Goal: Check status: Check status

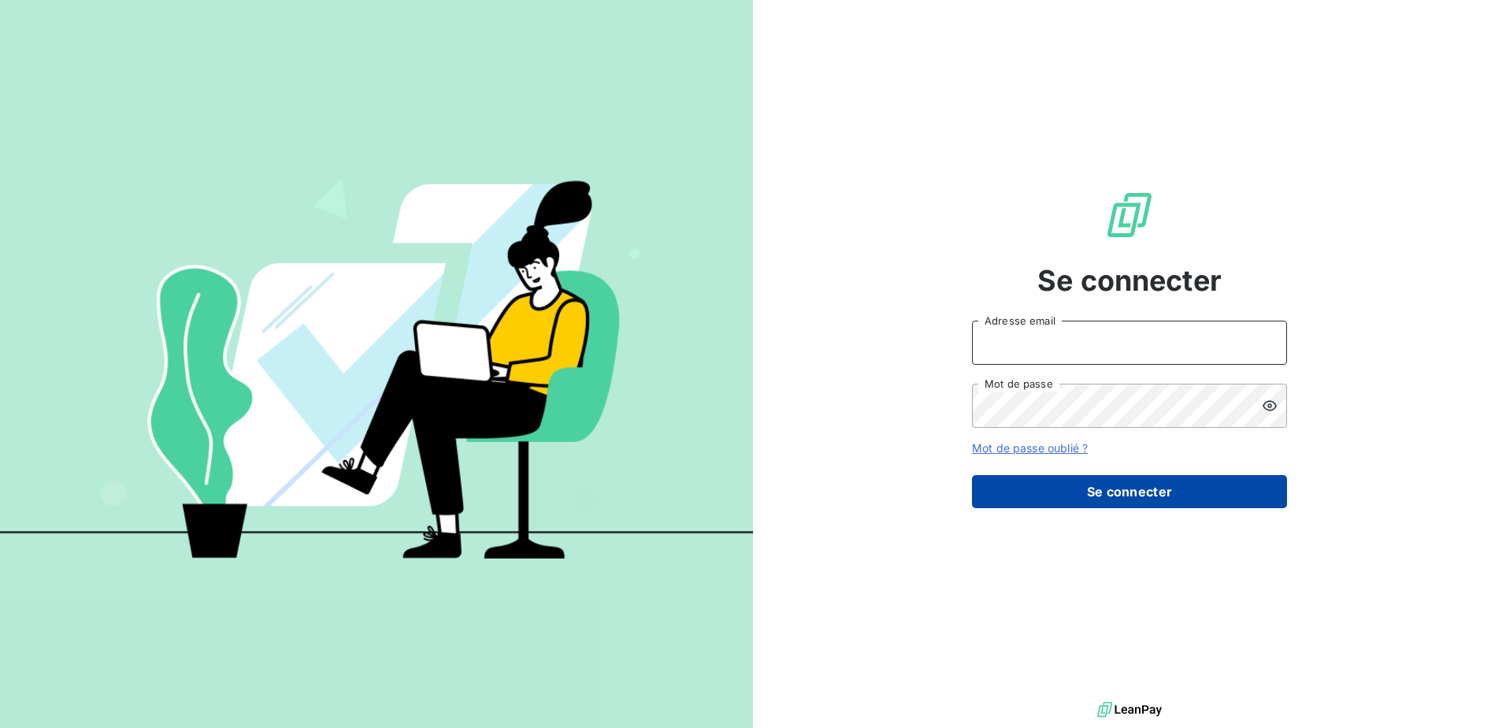
type input "[PERSON_NAME][EMAIL_ADDRESS][DOMAIN_NAME]"
click at [1121, 487] on button "Se connecter" at bounding box center [1129, 491] width 315 height 33
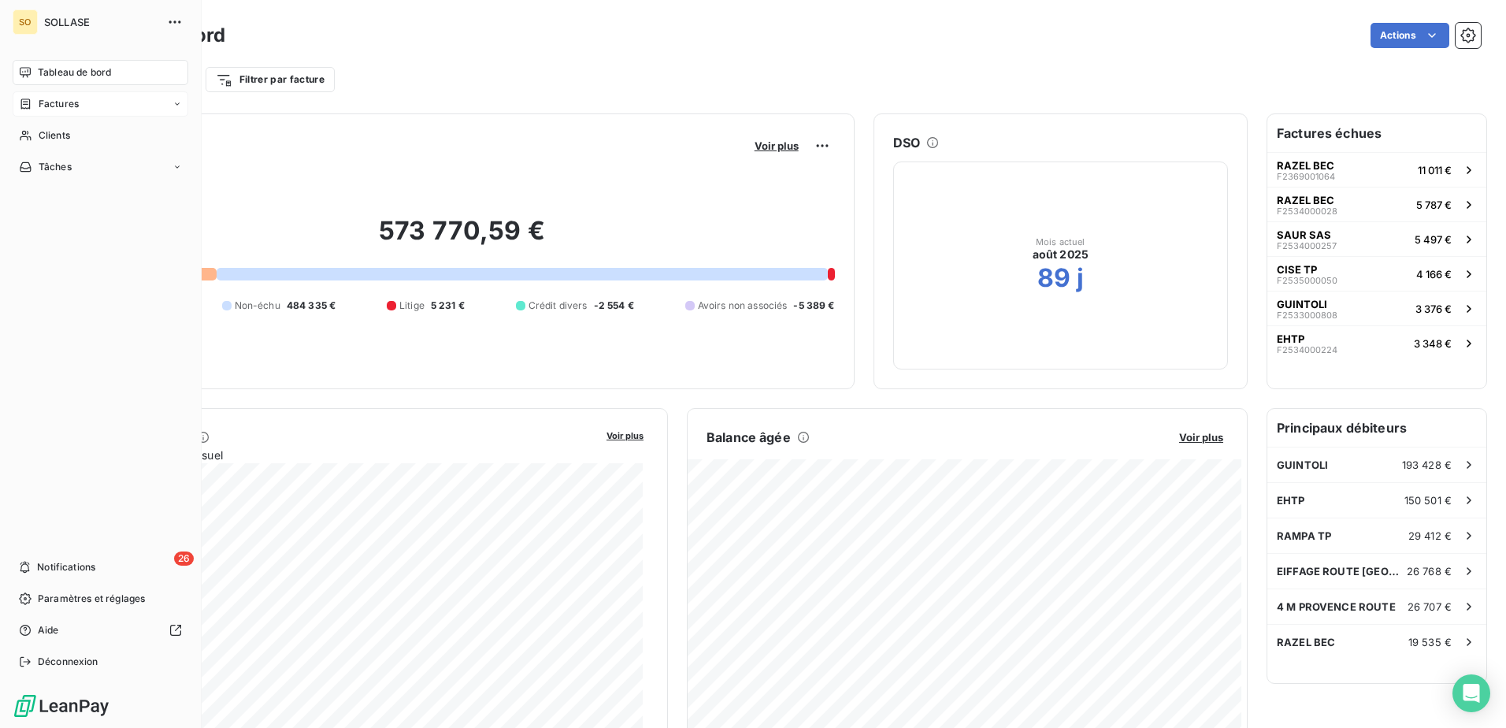
click at [69, 105] on span "Factures" at bounding box center [59, 104] width 40 height 14
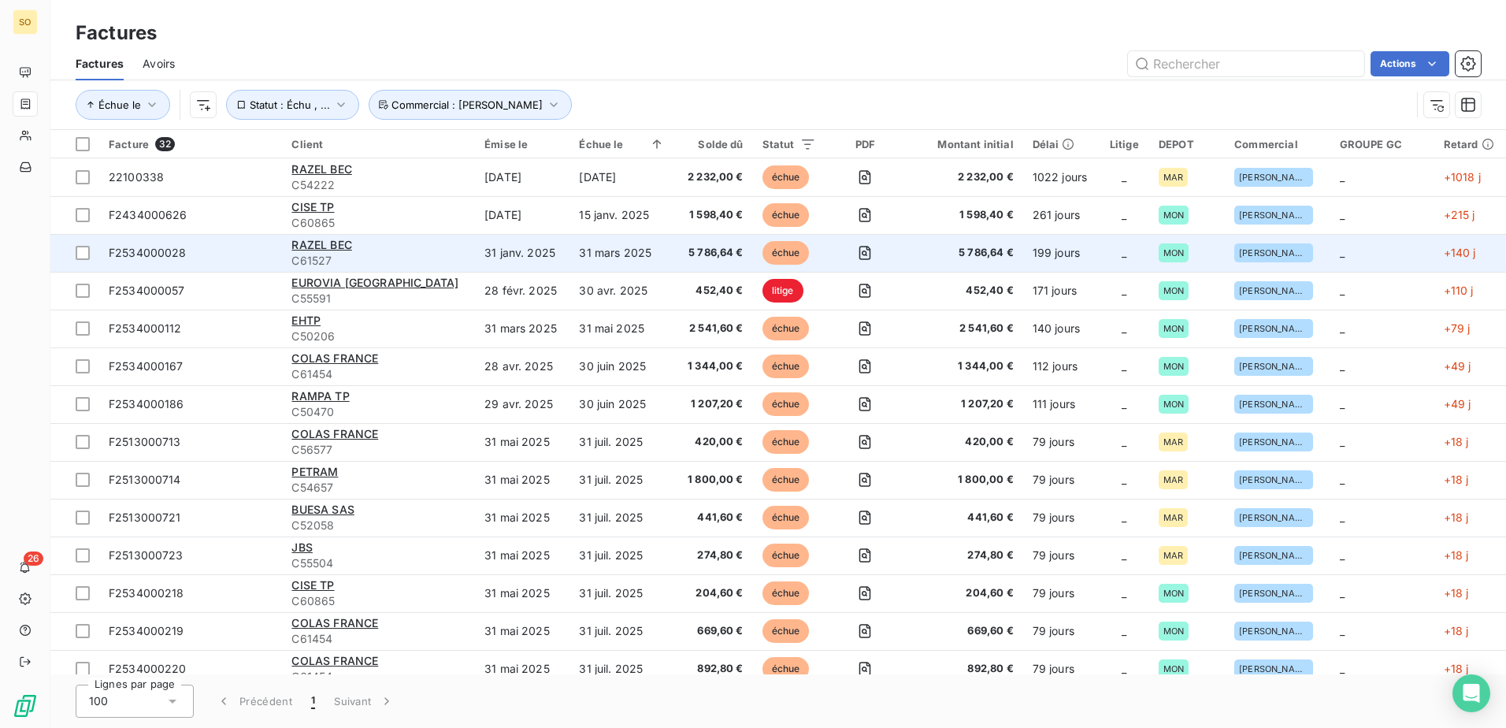
click at [377, 254] on span "C61527" at bounding box center [378, 261] width 174 height 16
click at [396, 243] on div "RAZEL BEC" at bounding box center [378, 245] width 174 height 16
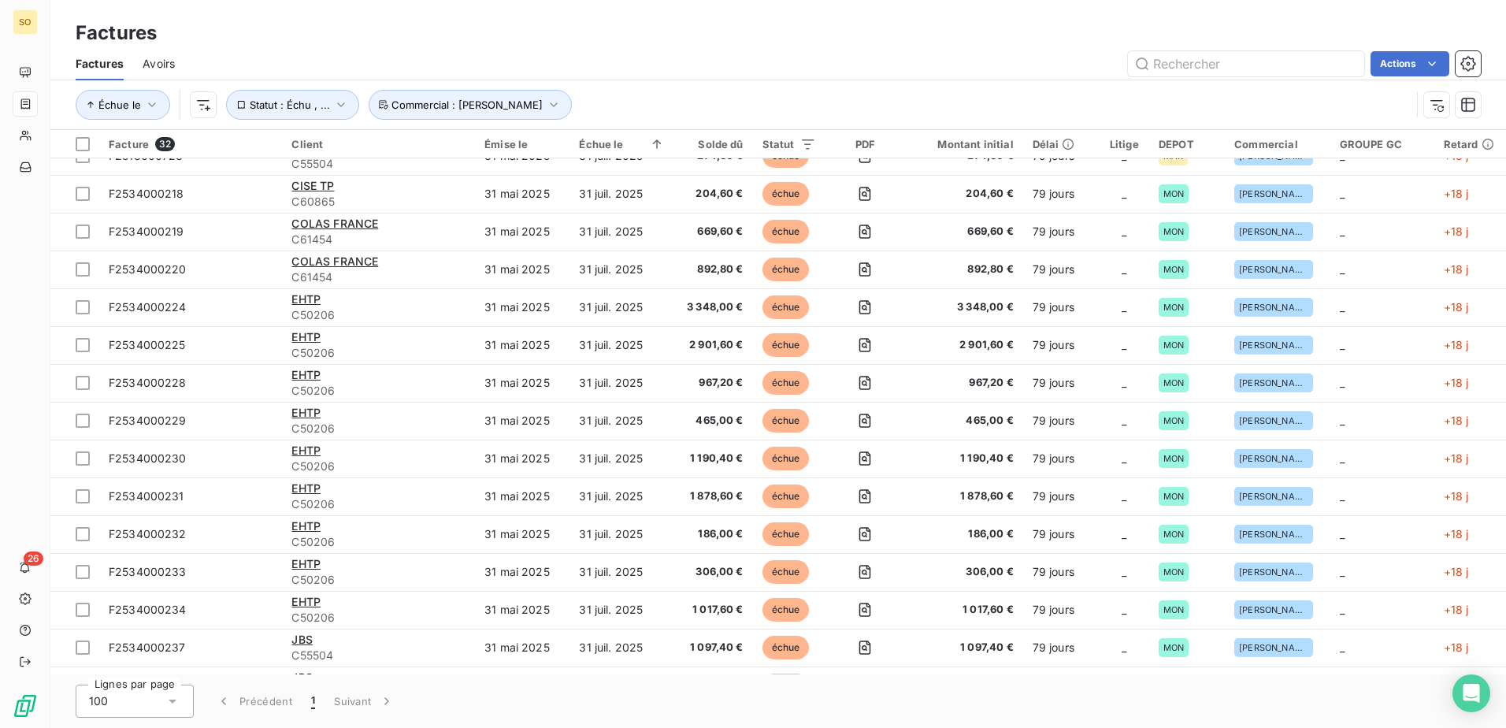
scroll to position [695, 0]
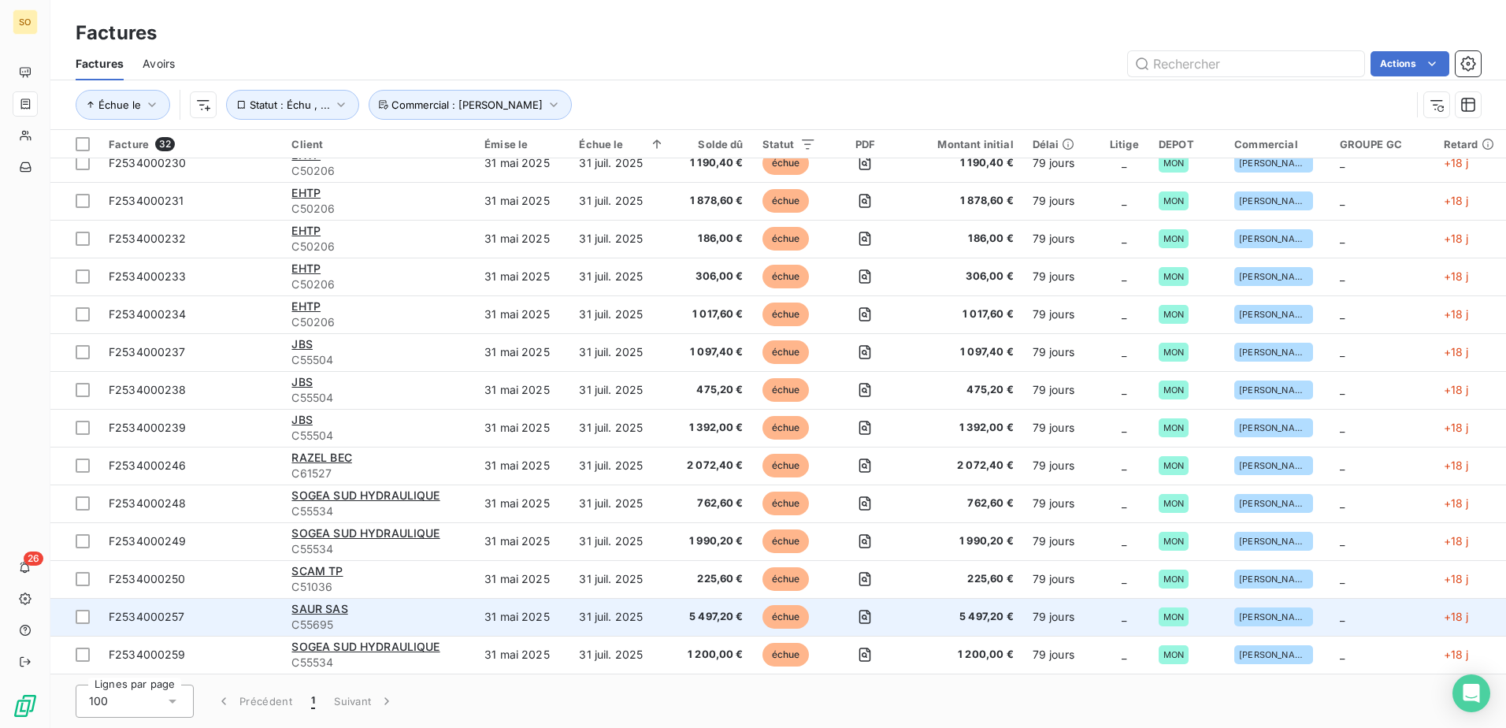
click at [427, 614] on div "SAUR SAS" at bounding box center [378, 609] width 174 height 16
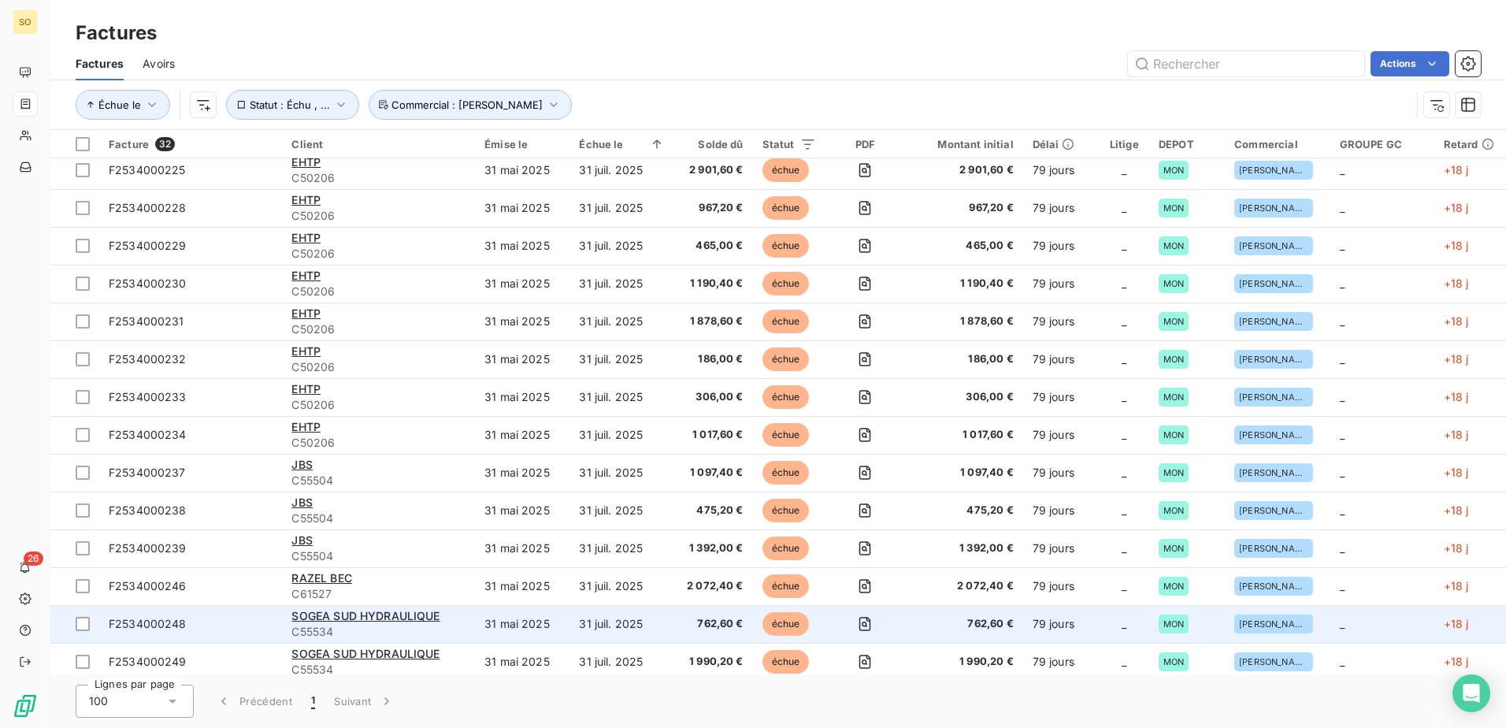
scroll to position [695, 0]
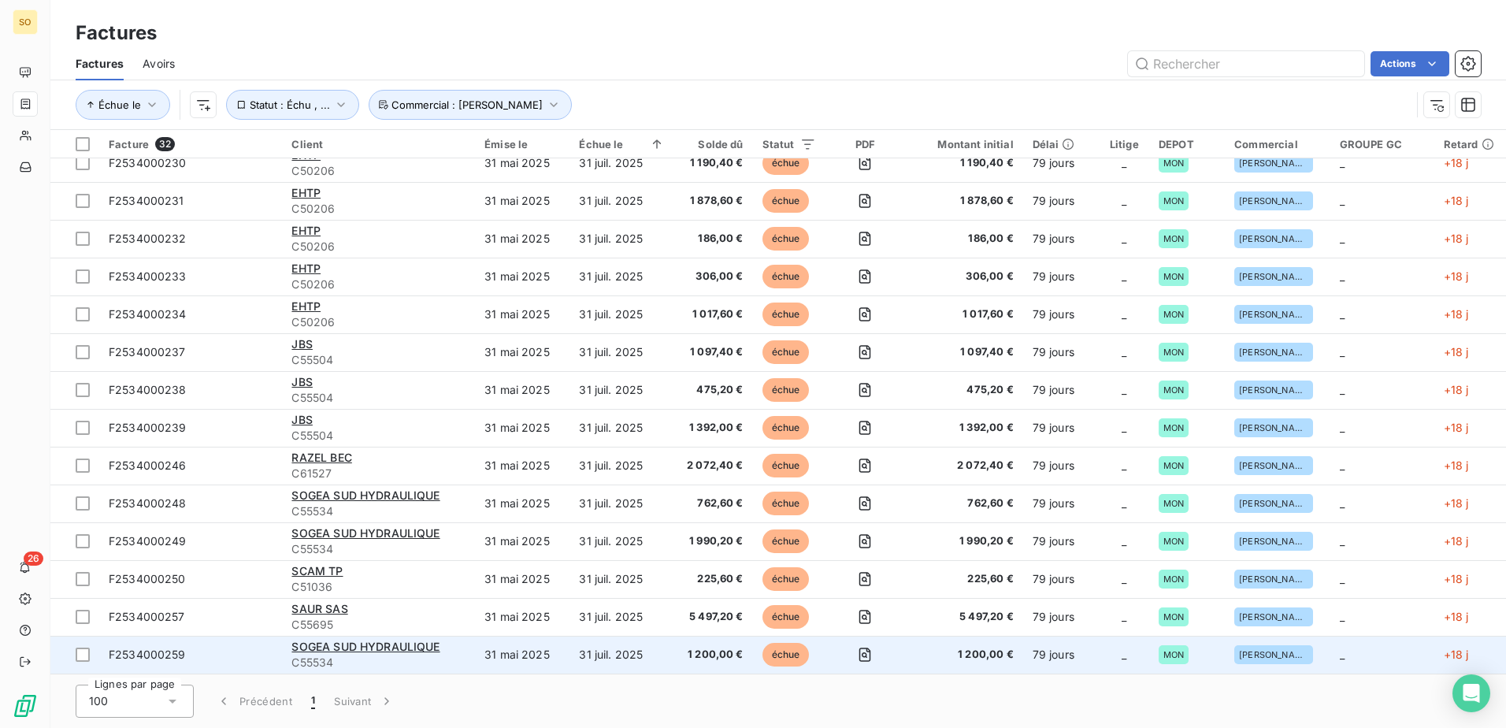
click at [413, 662] on span "C55534" at bounding box center [378, 662] width 174 height 16
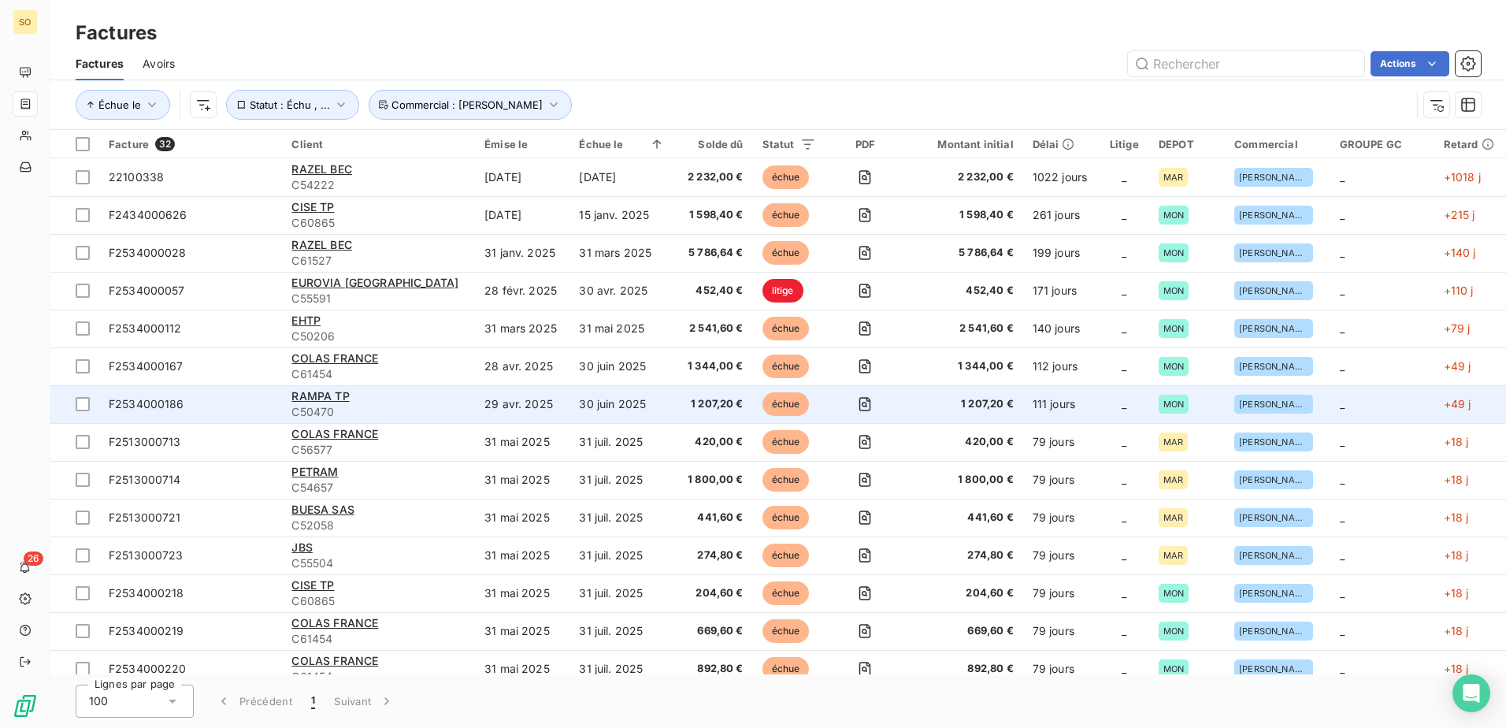
click at [409, 405] on span "C50470" at bounding box center [378, 412] width 174 height 16
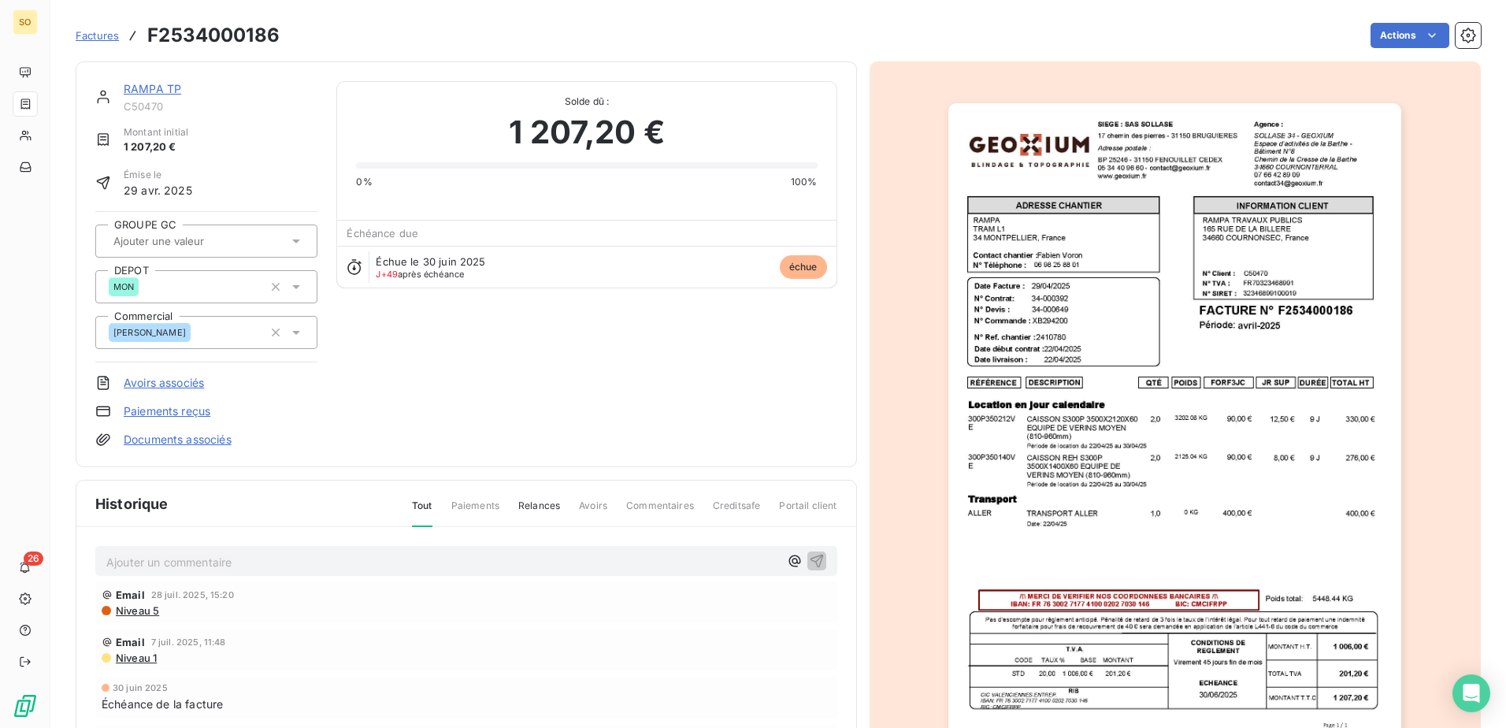
click at [1241, 415] on img "button" at bounding box center [1174, 423] width 453 height 641
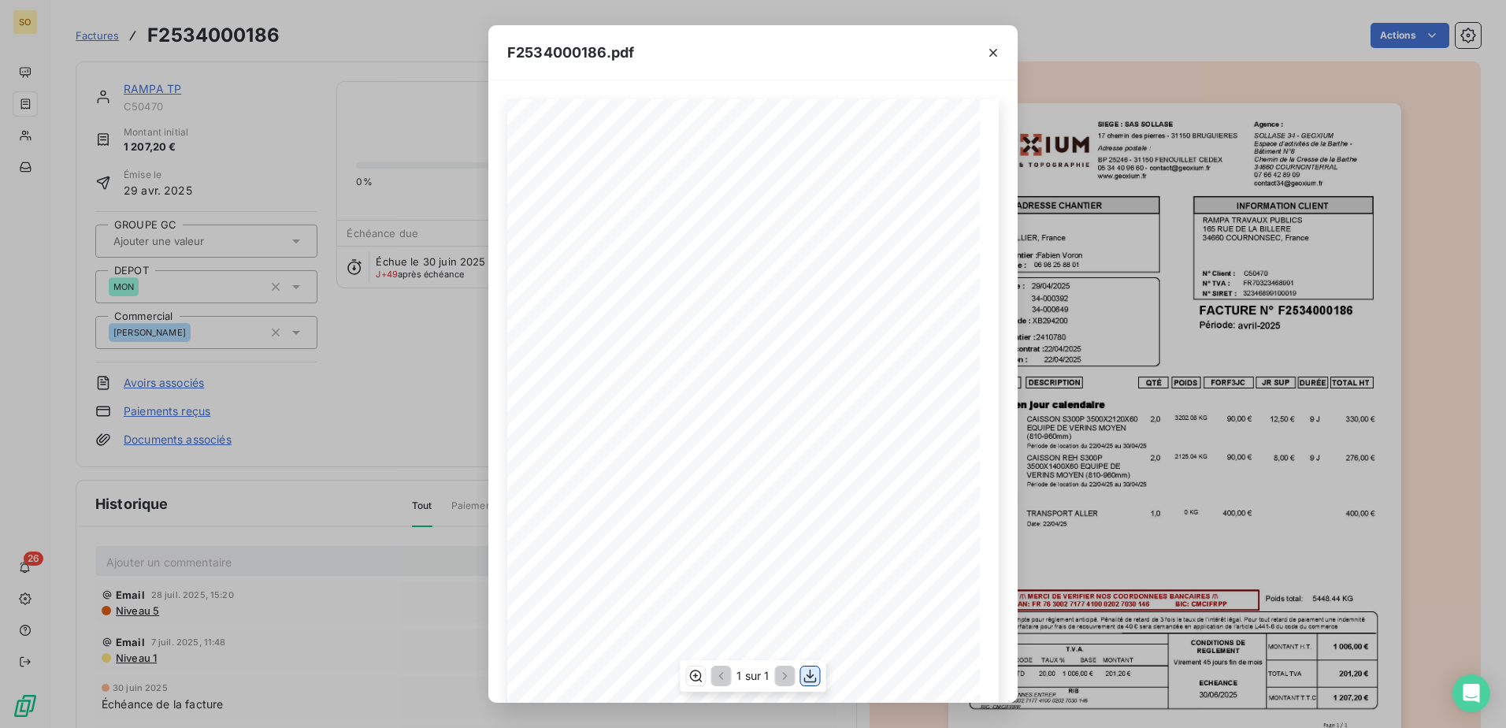
click at [809, 677] on icon "button" at bounding box center [810, 675] width 13 height 13
click at [992, 53] on icon "button" at bounding box center [993, 53] width 16 height 16
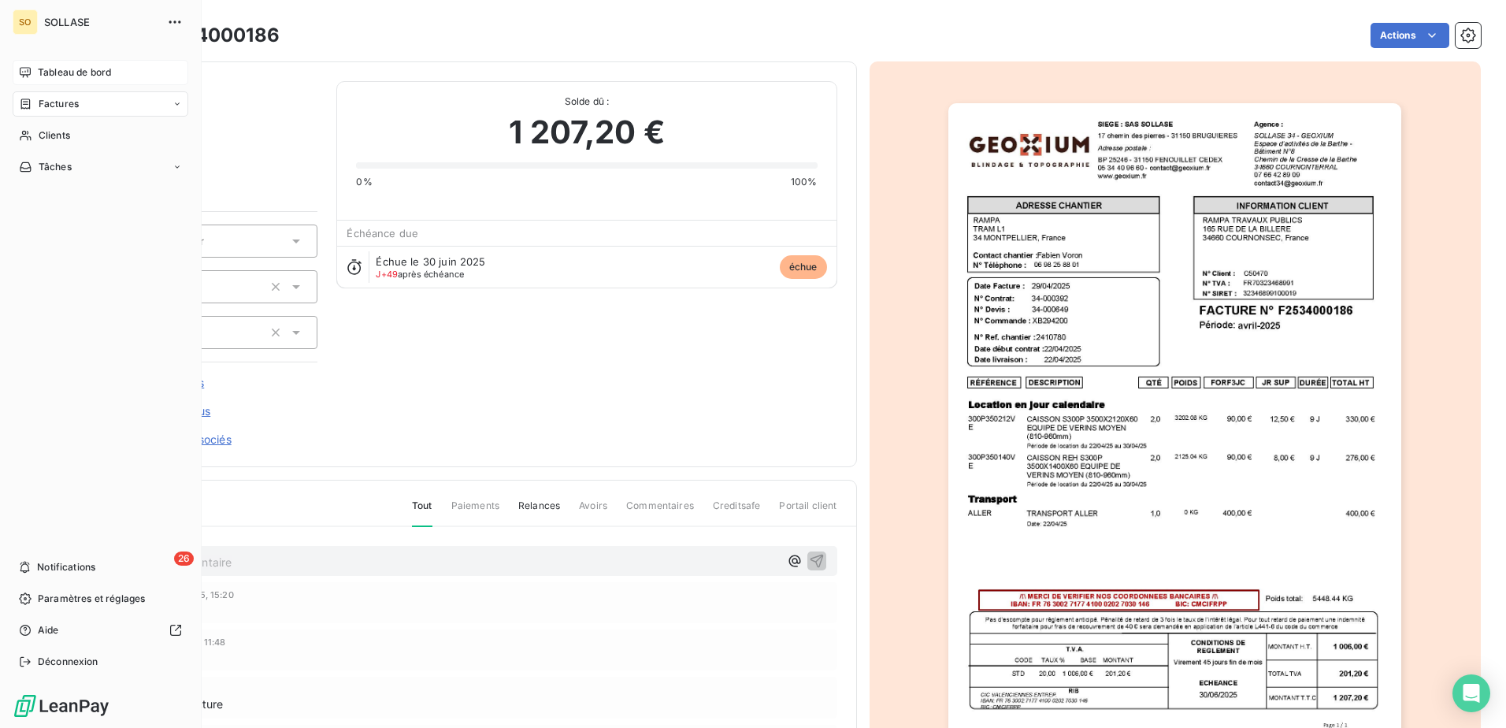
click at [54, 65] on span "Tableau de bord" at bounding box center [74, 72] width 73 height 14
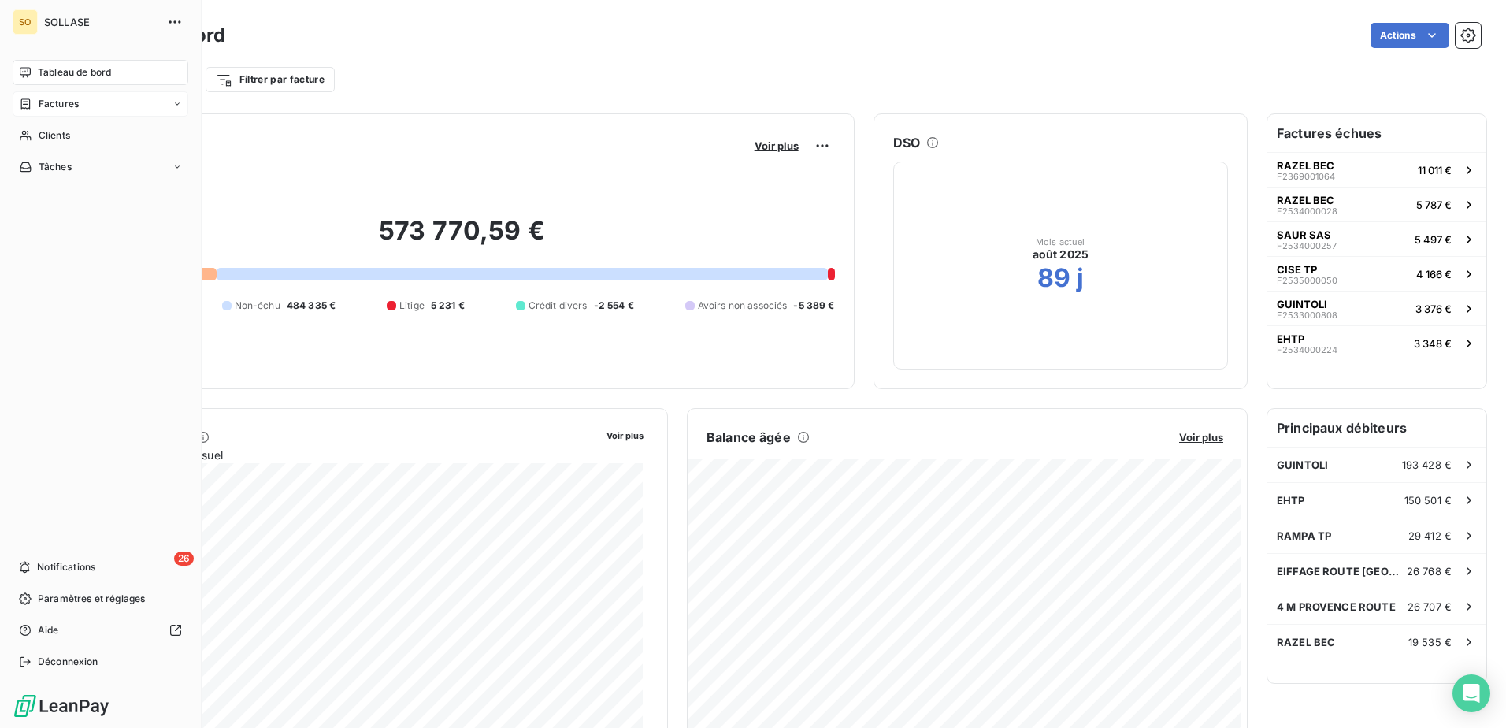
click at [54, 102] on span "Factures" at bounding box center [59, 104] width 40 height 14
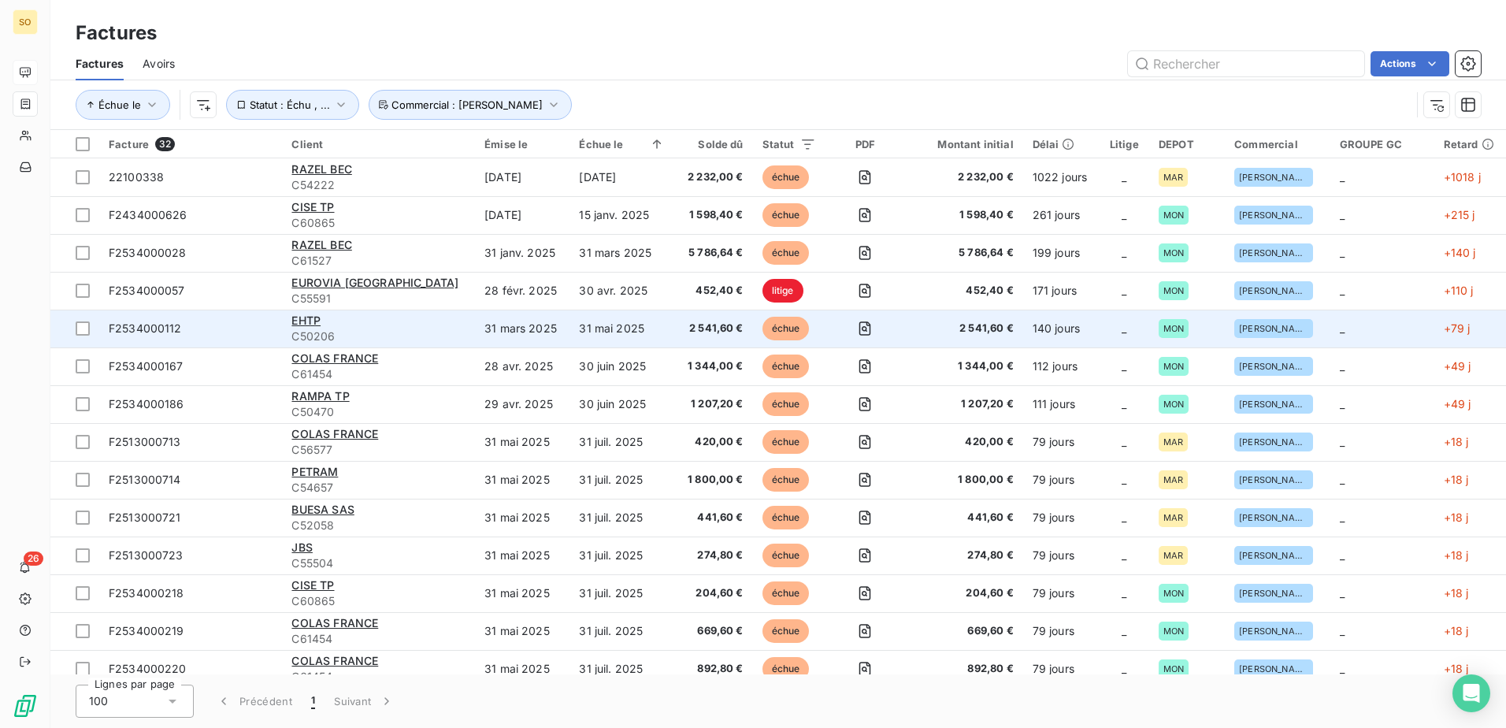
click at [428, 331] on span "C50206" at bounding box center [378, 336] width 174 height 16
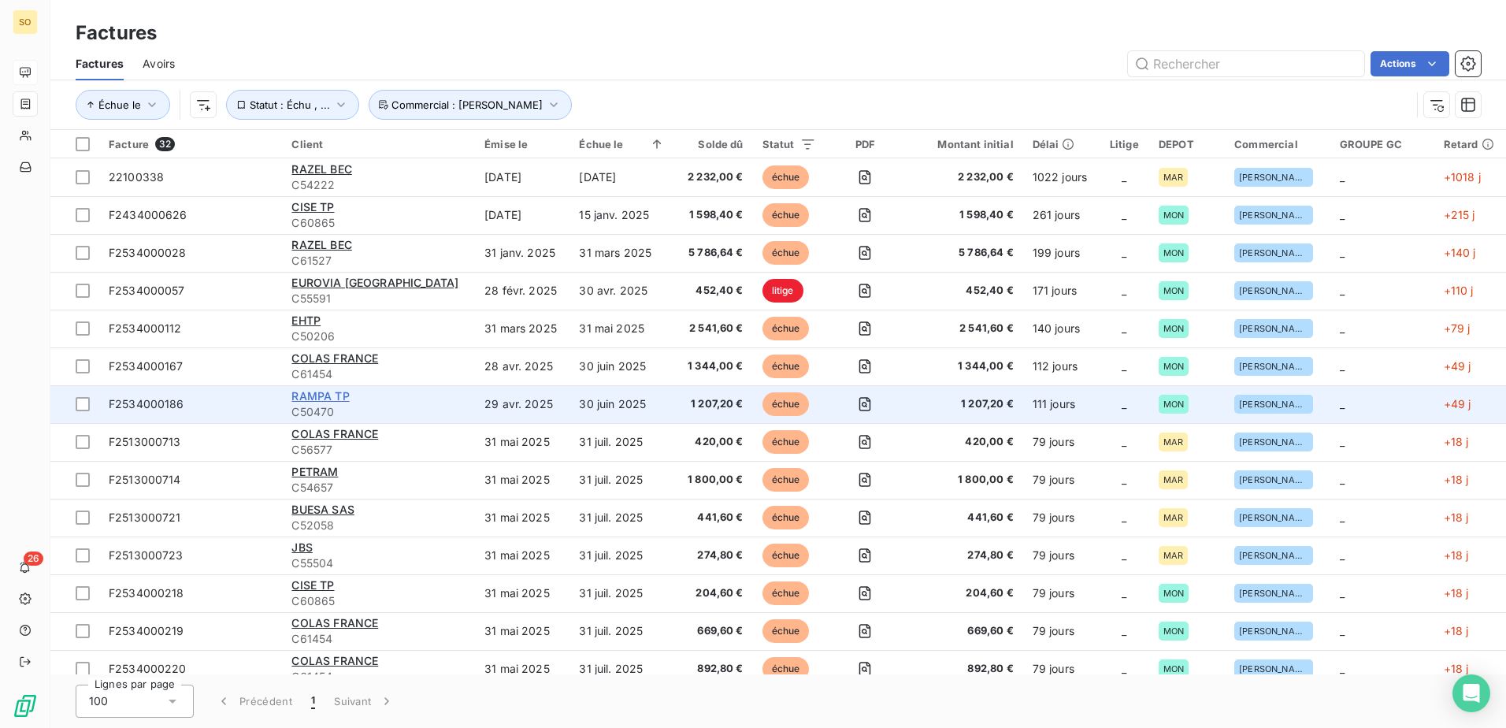
click at [323, 398] on span "RAMPA TP" at bounding box center [319, 395] width 57 height 13
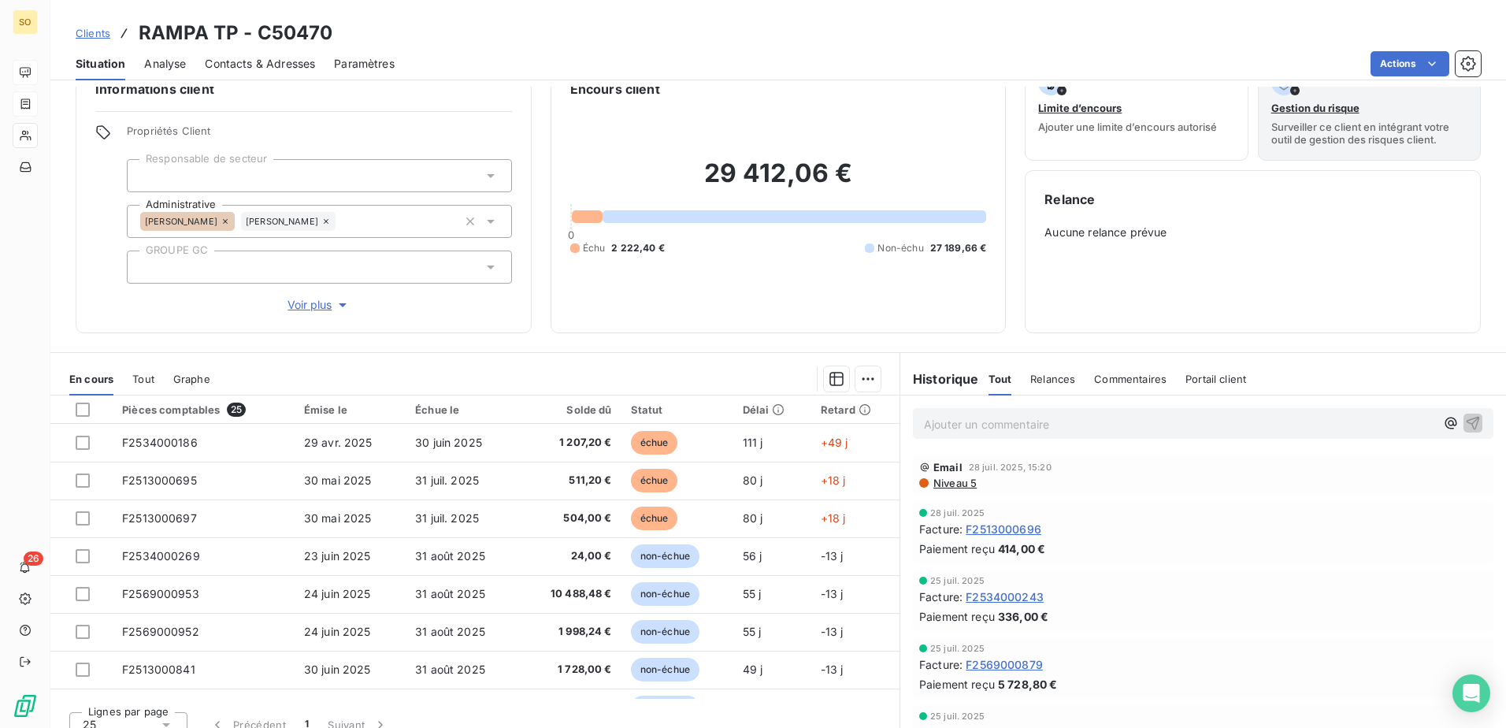
scroll to position [54, 0]
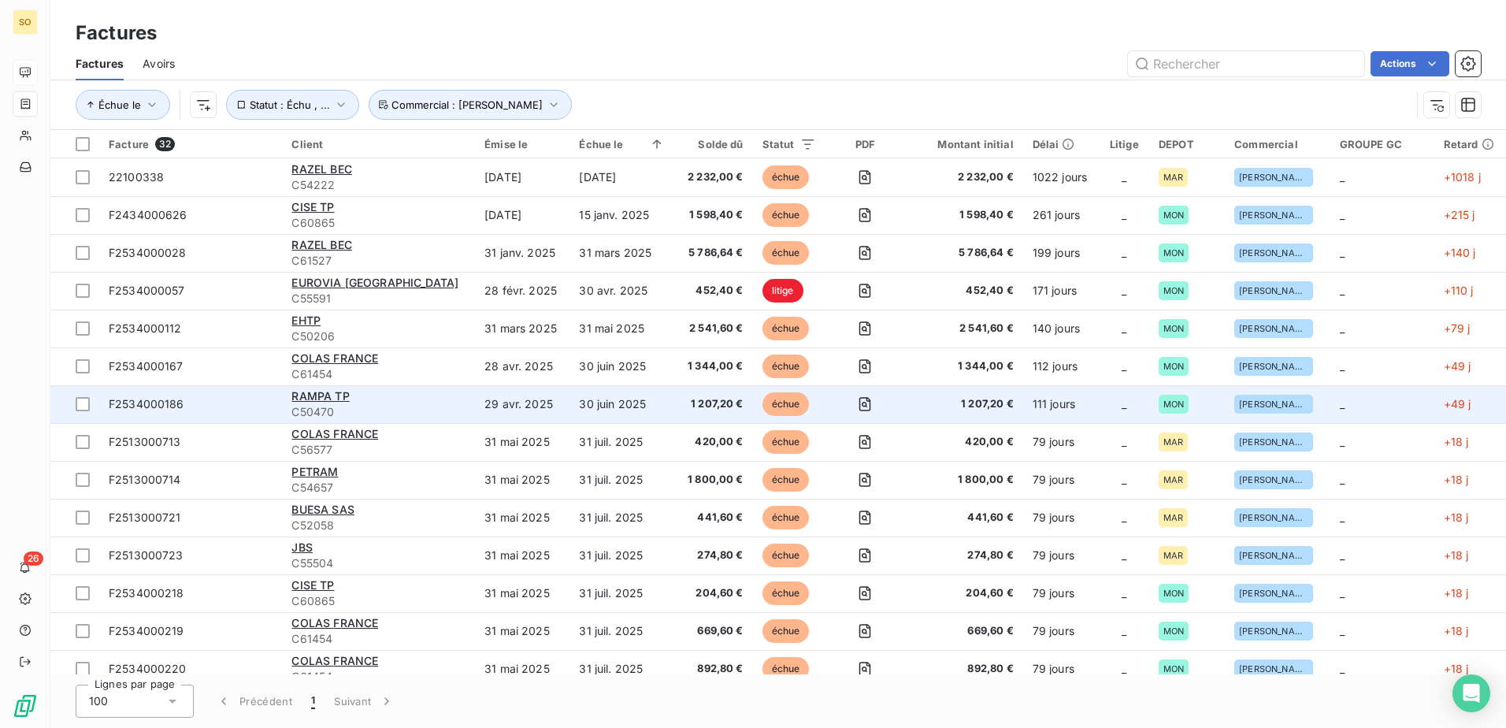
click at [390, 393] on div "RAMPA TP" at bounding box center [378, 396] width 174 height 16
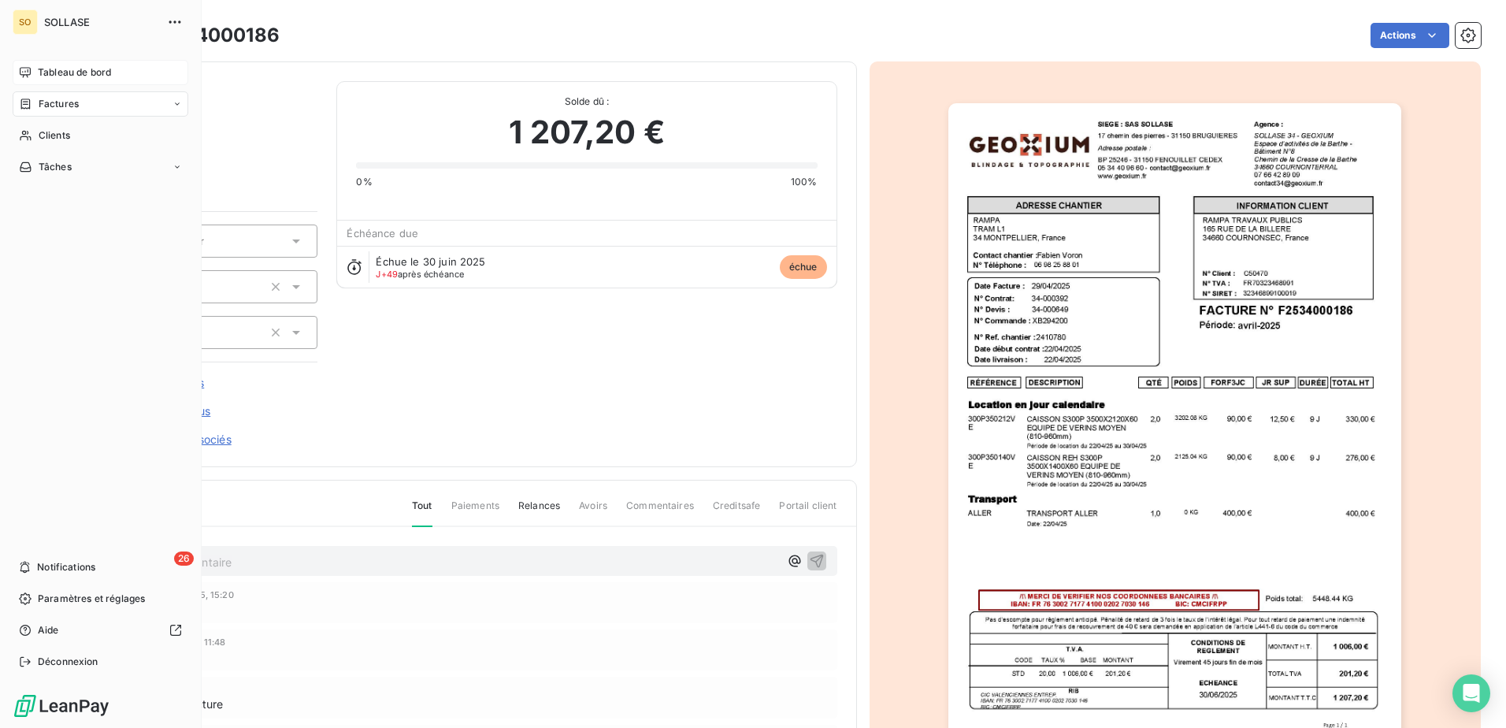
click at [62, 102] on span "Factures" at bounding box center [59, 104] width 40 height 14
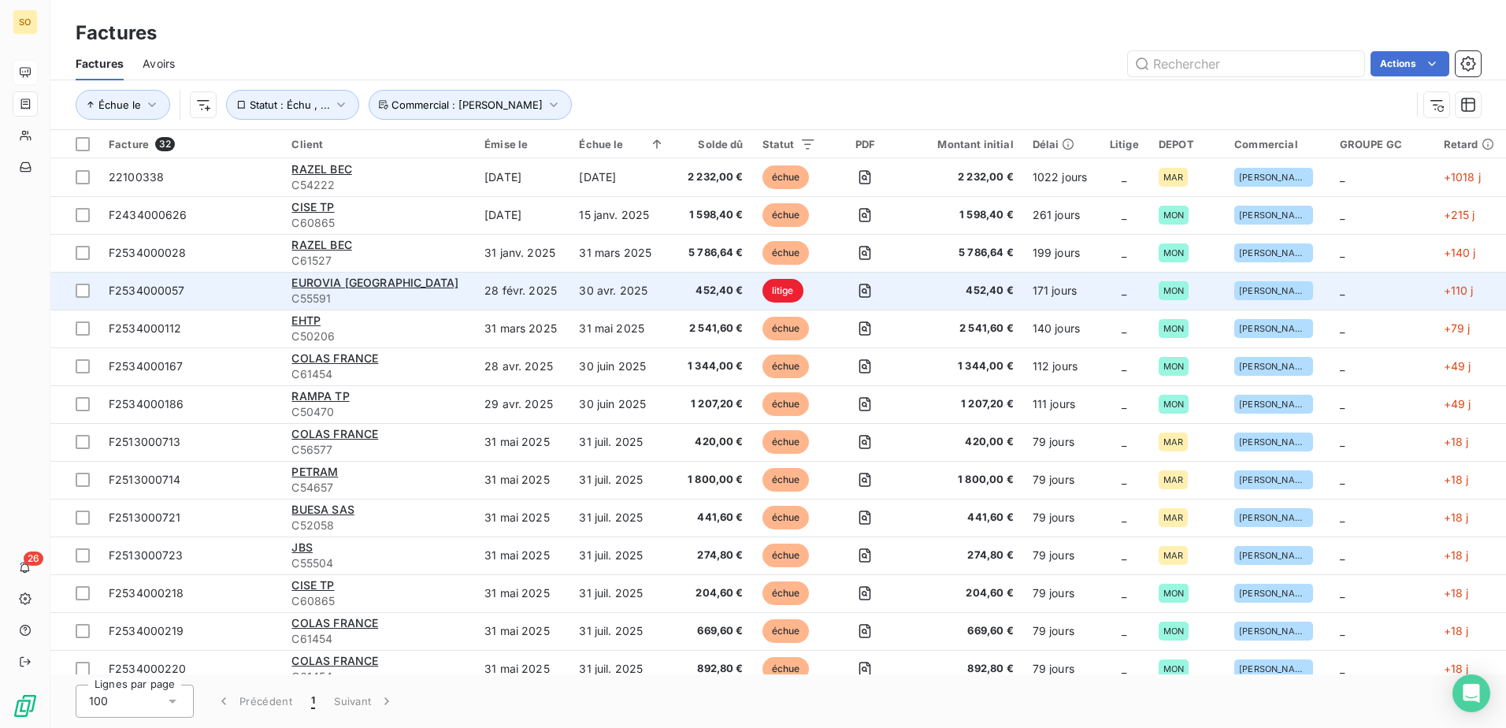
click at [370, 289] on div "EUROVIA LANGUEDOC ROUSSILLON" at bounding box center [378, 283] width 174 height 16
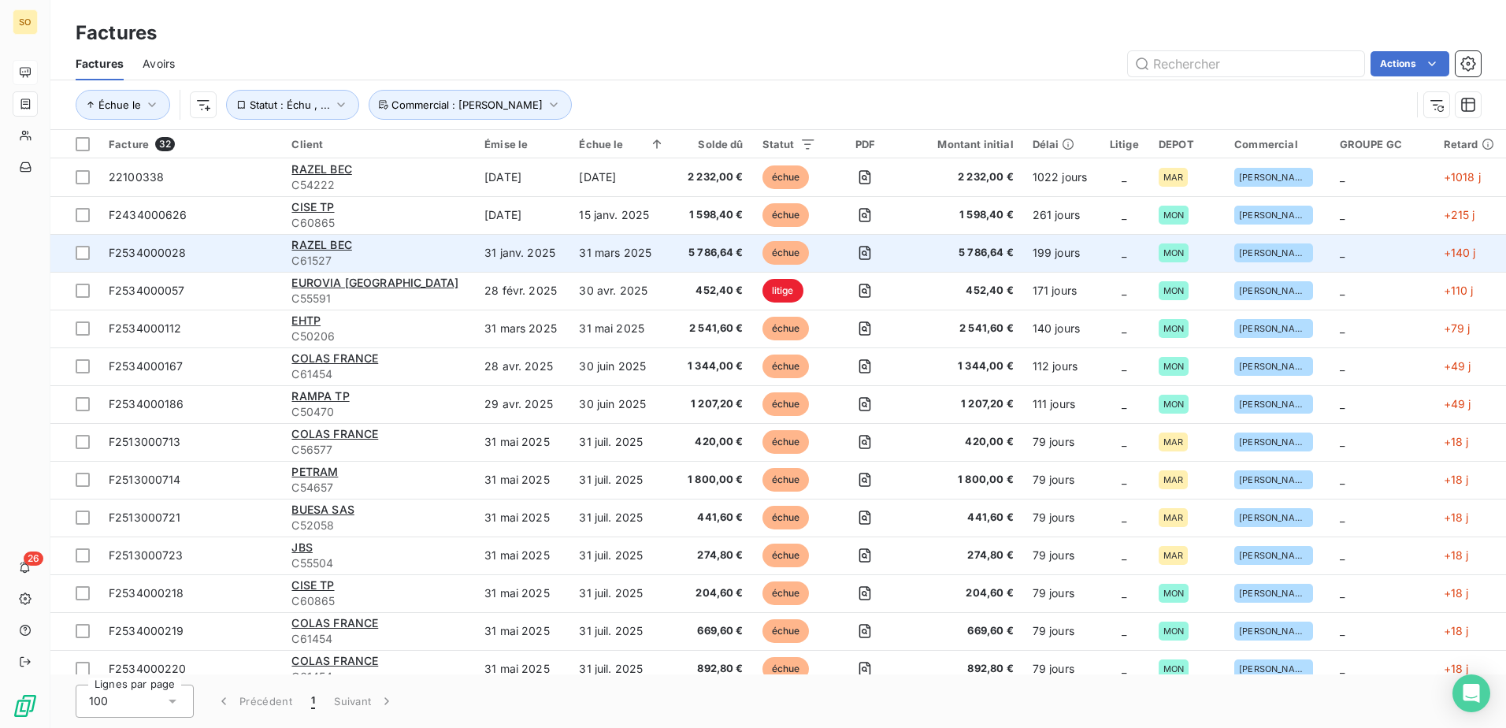
click at [366, 252] on div "RAZEL BEC" at bounding box center [378, 245] width 174 height 16
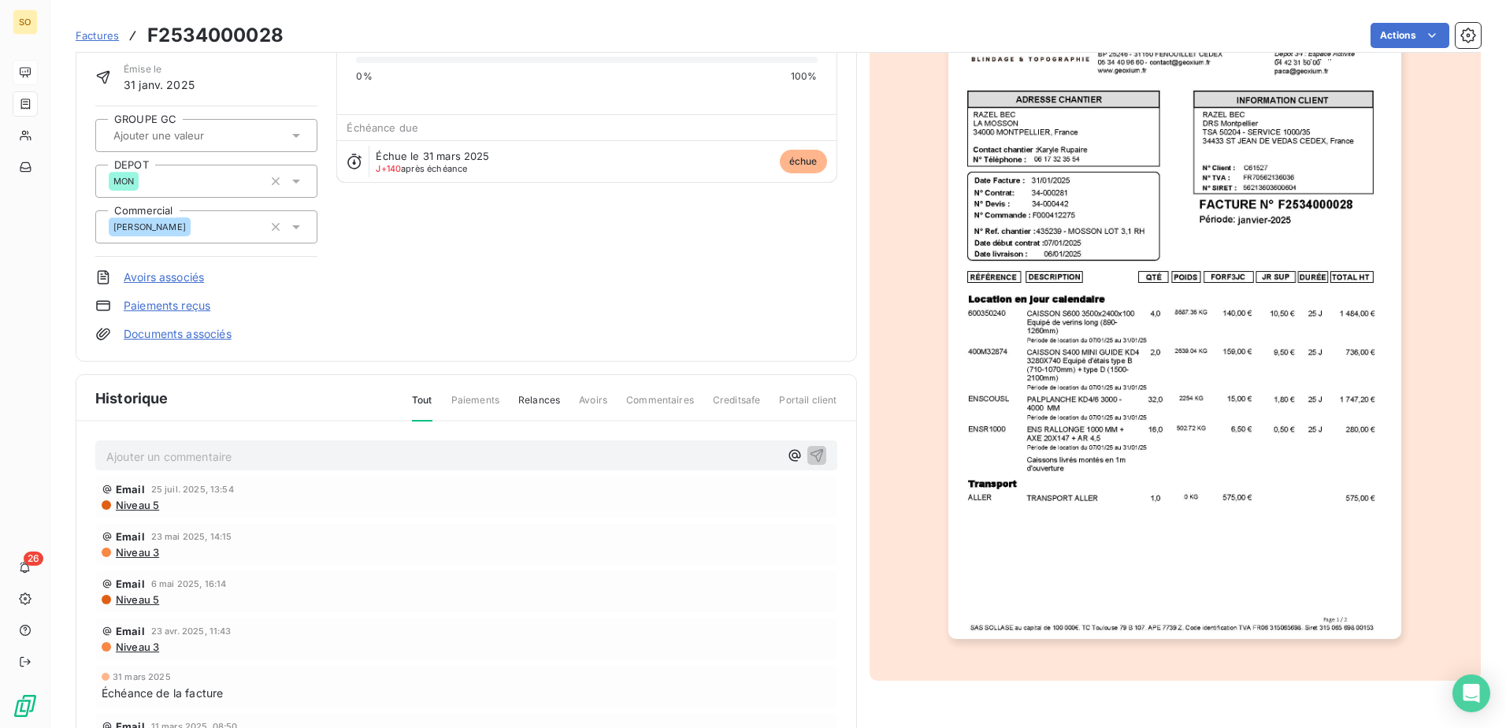
scroll to position [144, 0]
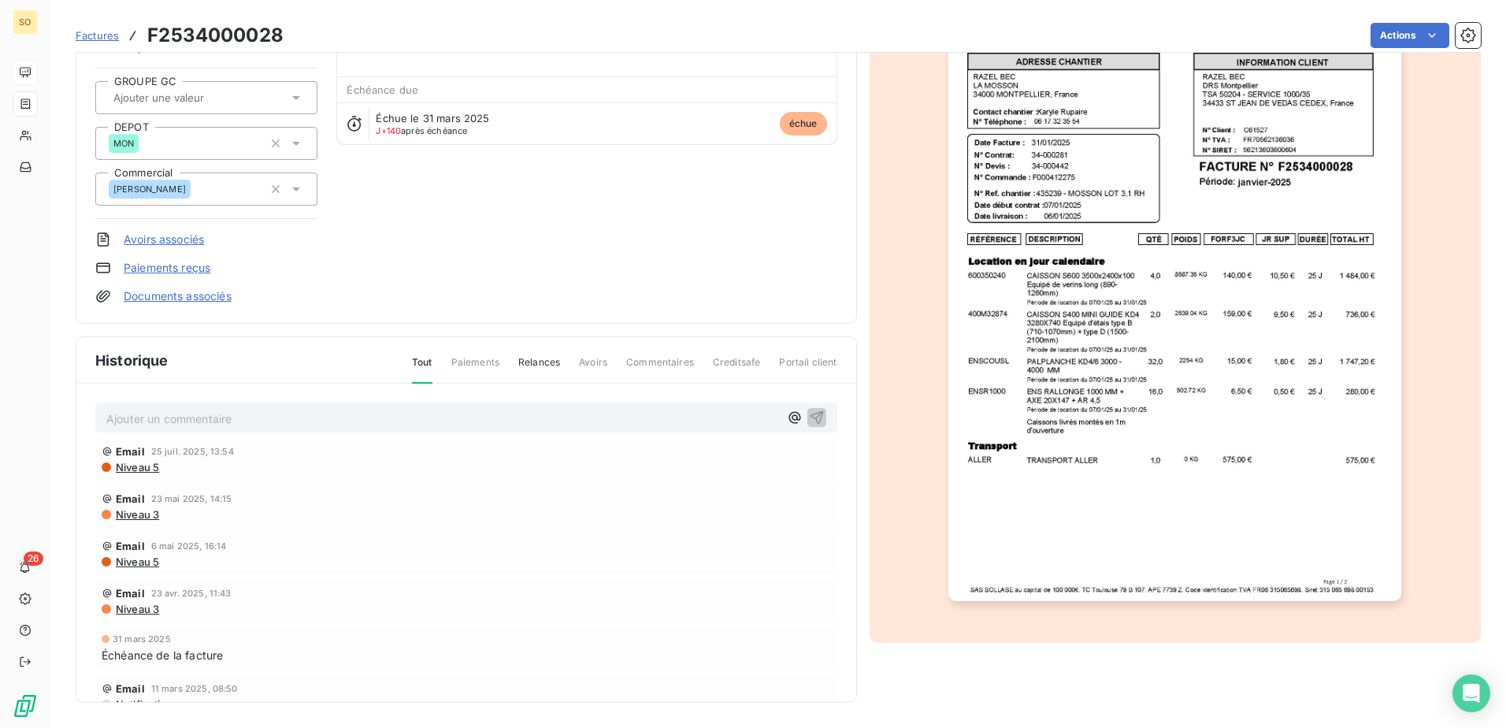
click at [1219, 400] on img "button" at bounding box center [1174, 280] width 453 height 641
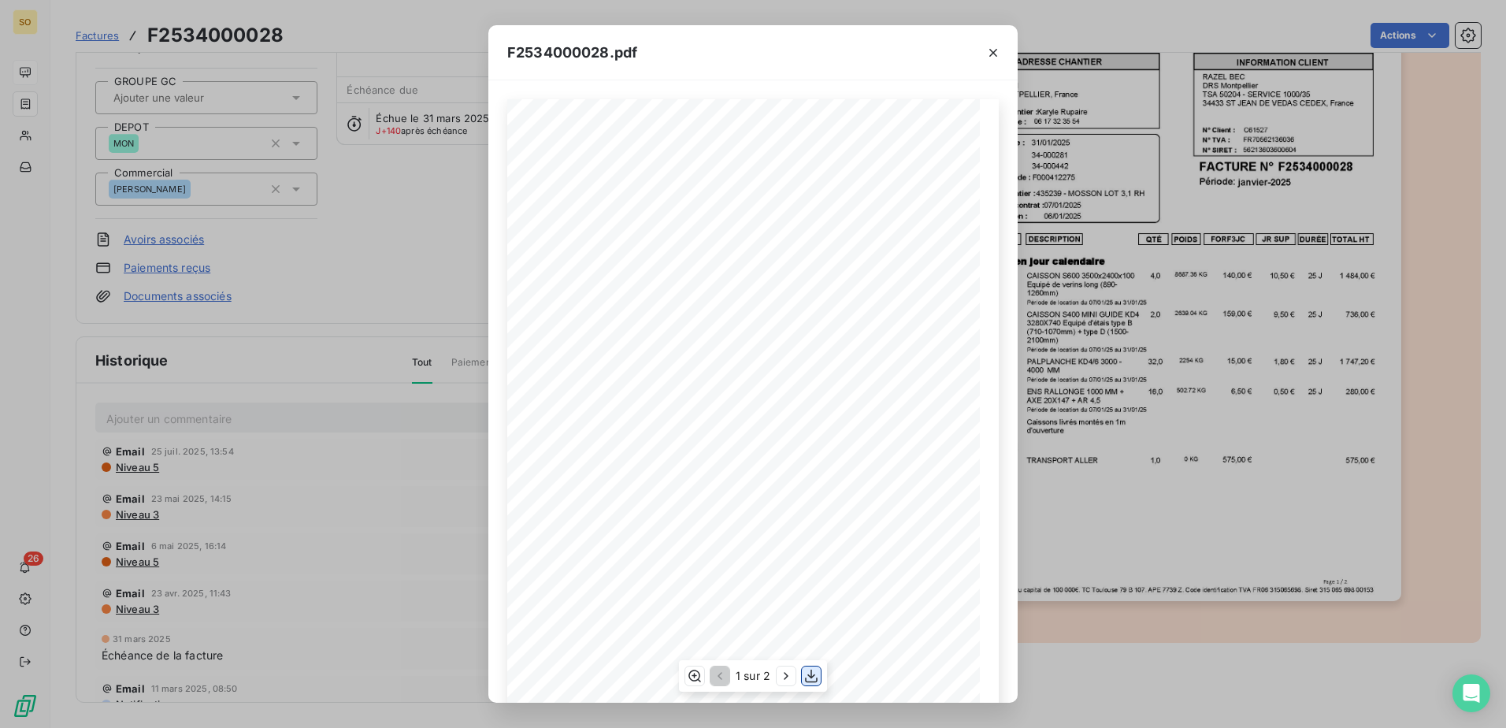
click at [809, 672] on icon "button" at bounding box center [811, 676] width 16 height 16
